Goal: Communication & Community: Participate in discussion

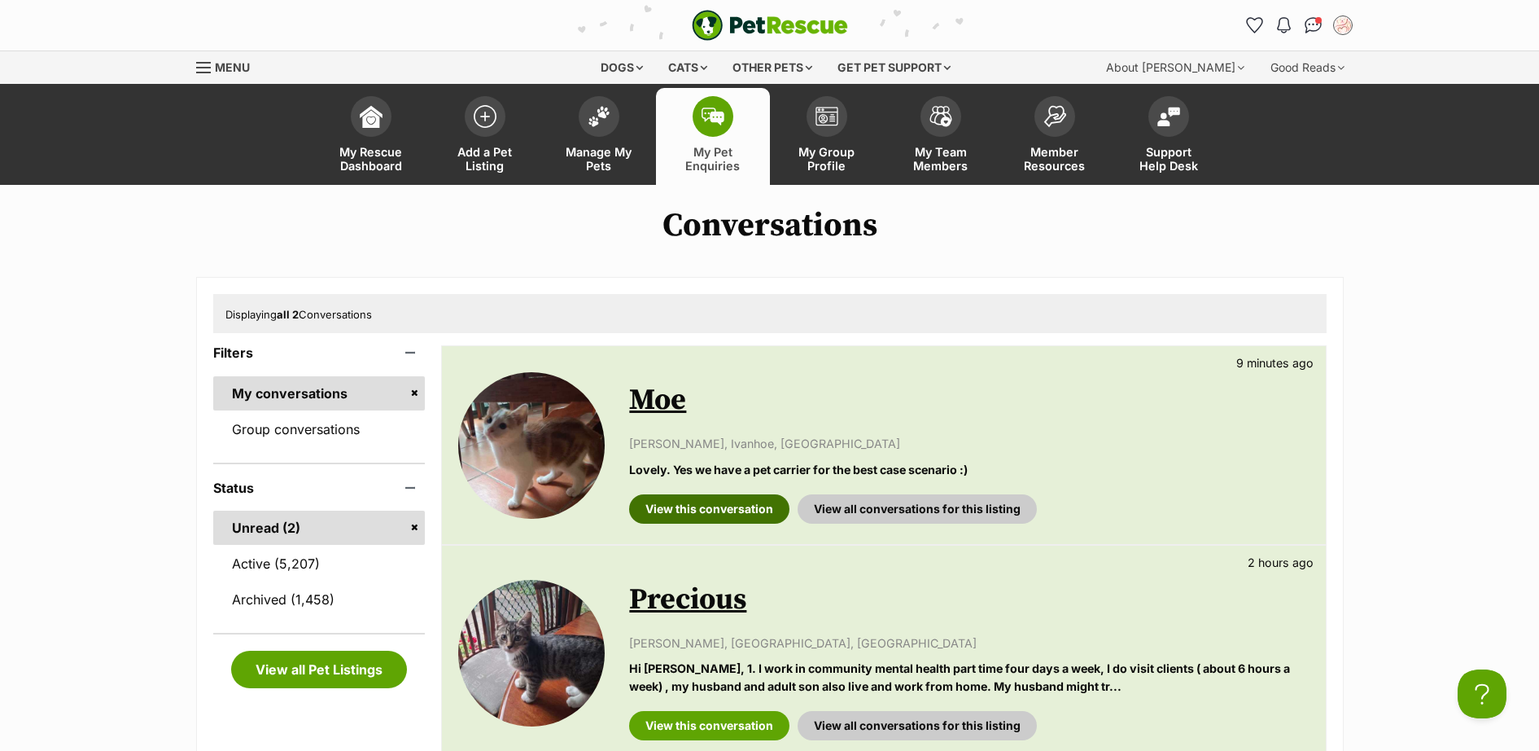
click at [747, 510] on link "View this conversation" at bounding box center [709, 508] width 160 height 29
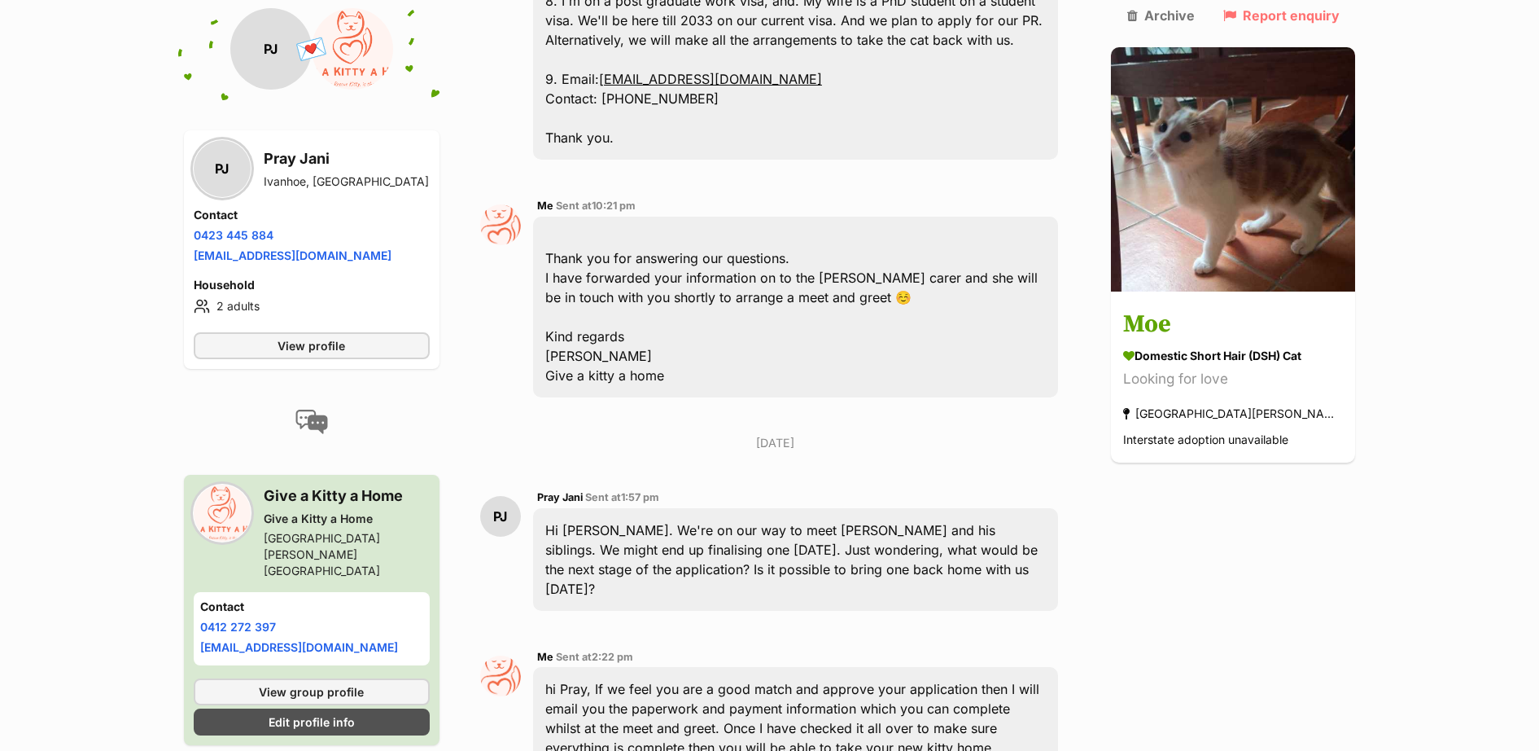
scroll to position [1642, 0]
